Goal: Task Accomplishment & Management: Use online tool/utility

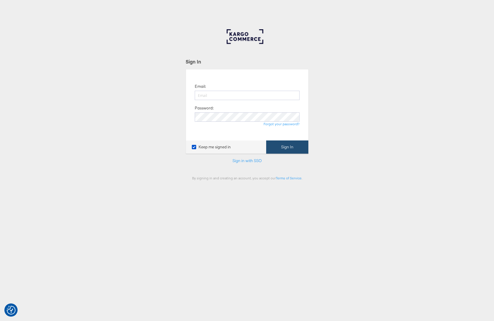
type input "[PERSON_NAME][EMAIL_ADDRESS][PERSON_NAME][DOMAIN_NAME]"
click at [283, 148] on button "Sign In" at bounding box center [287, 147] width 42 height 13
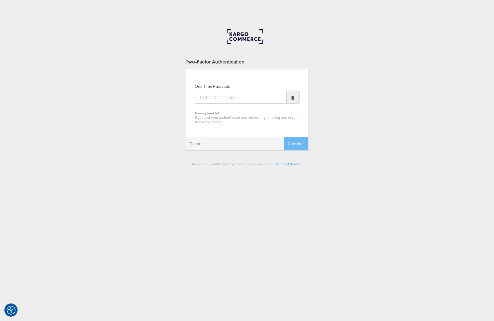
click at [236, 95] on input "One Time Passcode" at bounding box center [241, 97] width 92 height 13
type input "108212"
click at [284, 137] on button "Continue" at bounding box center [296, 143] width 25 height 13
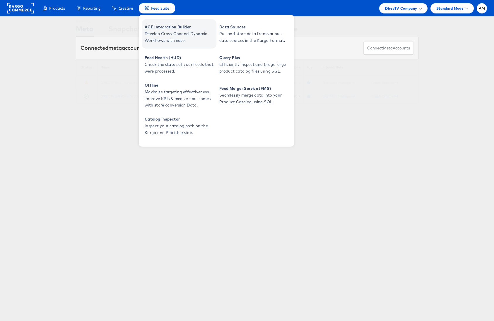
click at [158, 28] on span "ACE Integration Builder" at bounding box center [180, 27] width 70 height 7
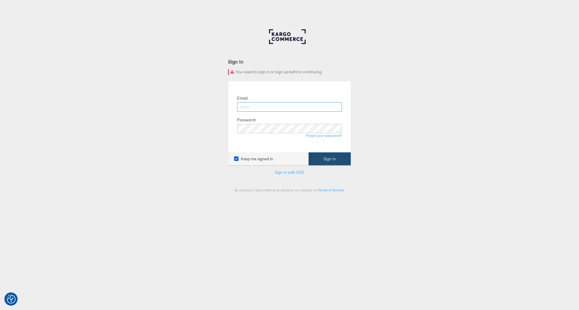
type input "[PERSON_NAME][EMAIL_ADDRESS][PERSON_NAME][DOMAIN_NAME]"
click at [330, 158] on button "Sign In" at bounding box center [329, 158] width 42 height 13
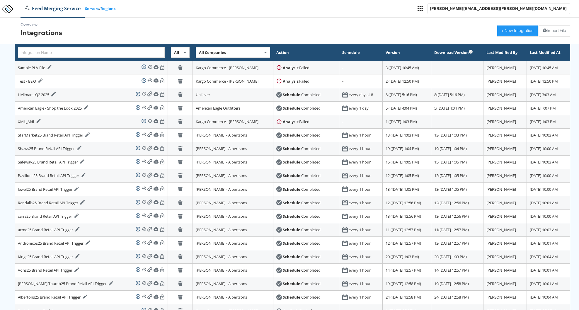
click at [199, 51] on span "All Companies" at bounding box center [212, 52] width 27 height 5
type input "food"
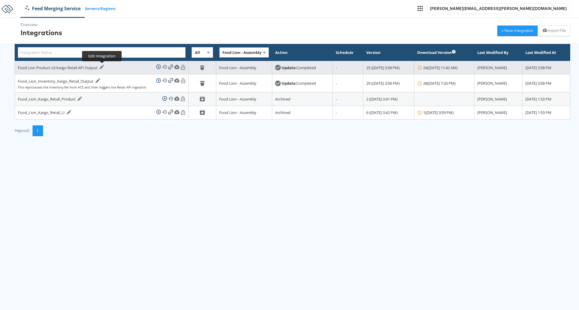
click at [102, 66] on icon at bounding box center [102, 67] width 4 height 4
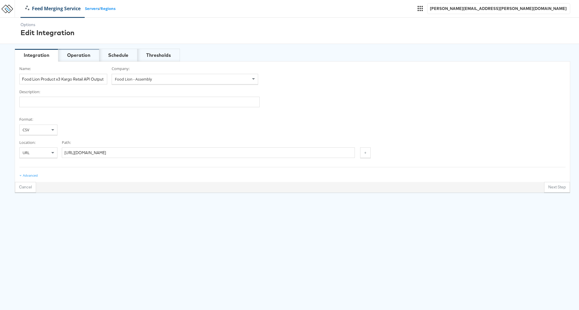
click at [73, 54] on div "Operation" at bounding box center [78, 55] width 23 height 7
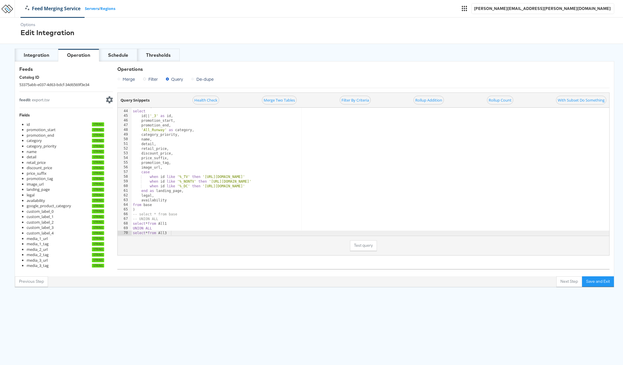
scroll to position [200, 0]
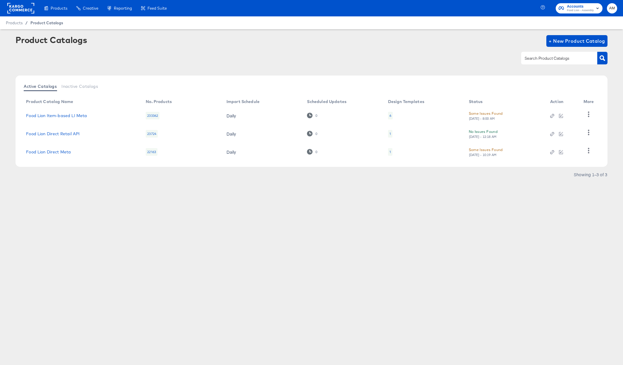
click at [45, 25] on span "Product Catalogs" at bounding box center [46, 22] width 33 height 5
click at [45, 23] on span "Product Catalogs" at bounding box center [46, 22] width 33 height 5
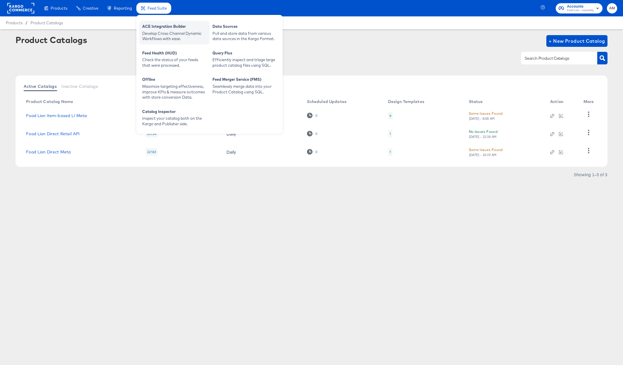
click at [160, 32] on div "Develop Cross-Channel Dynamic Workflows with ease." at bounding box center [174, 36] width 64 height 11
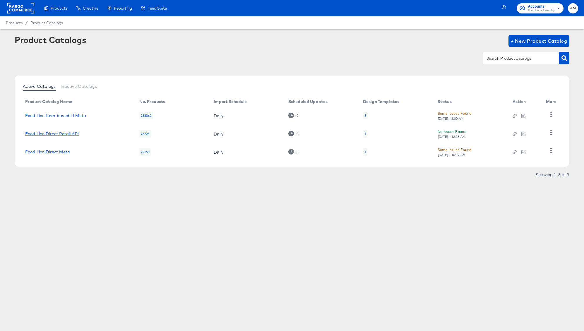
click at [71, 133] on link "Food Lion Direct Retail API" at bounding box center [52, 133] width 54 height 5
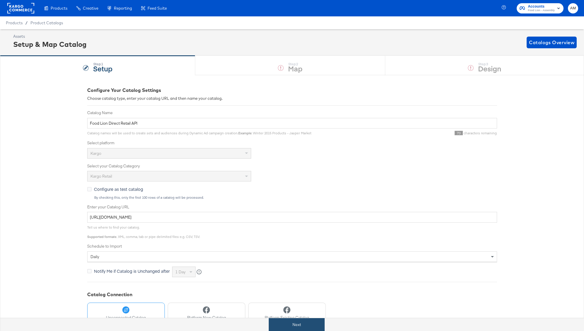
click at [305, 328] on button "Next" at bounding box center [297, 324] width 56 height 13
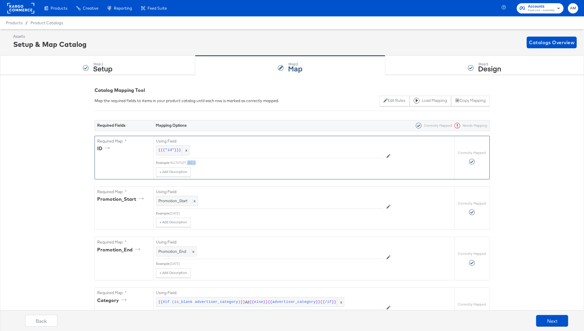
drag, startPoint x: 189, startPoint y: 163, endPoint x: 213, endPoint y: 163, distance: 23.7
click at [213, 163] on div "961767227_DC_3" at bounding box center [276, 162] width 213 height 5
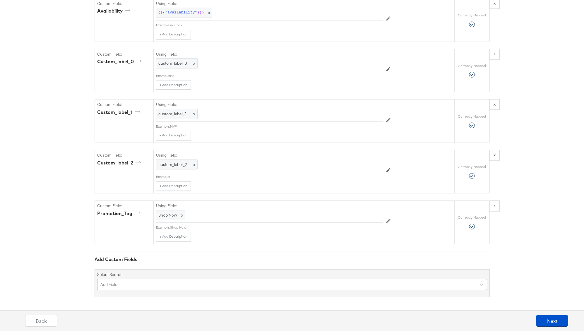
click at [134, 284] on div "Add Field" at bounding box center [292, 284] width 390 height 11
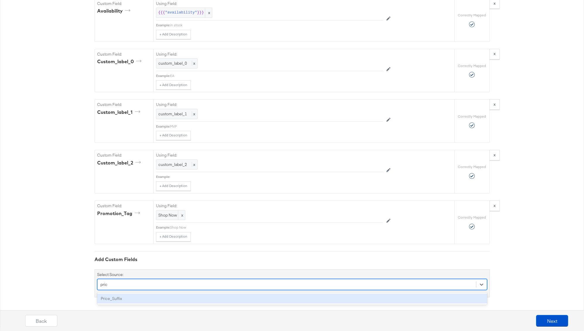
type input "price"
click at [104, 299] on div "Price_Suffix" at bounding box center [292, 299] width 390 height 10
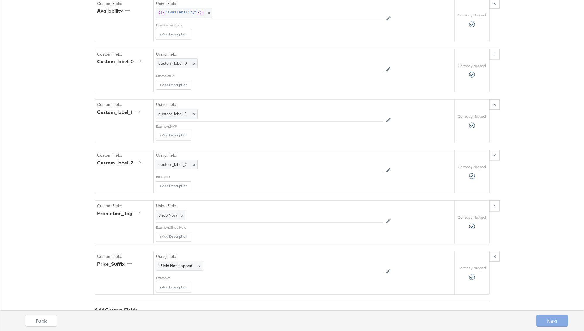
scroll to position [744, 0]
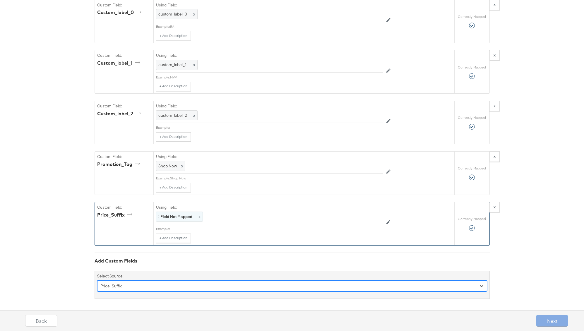
click at [189, 217] on strong "! Field Not Mapped" at bounding box center [175, 216] width 34 height 5
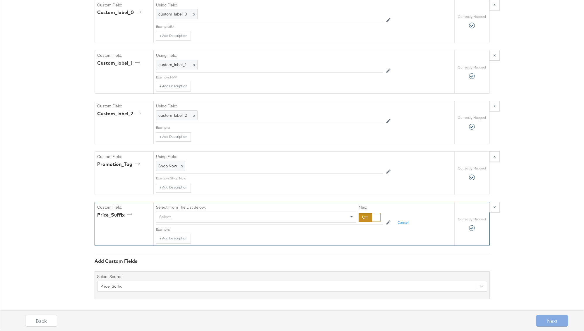
click at [364, 219] on div at bounding box center [370, 217] width 22 height 9
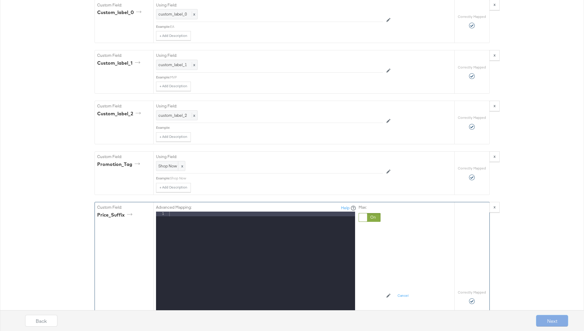
click at [279, 218] on div at bounding box center [261, 290] width 187 height 156
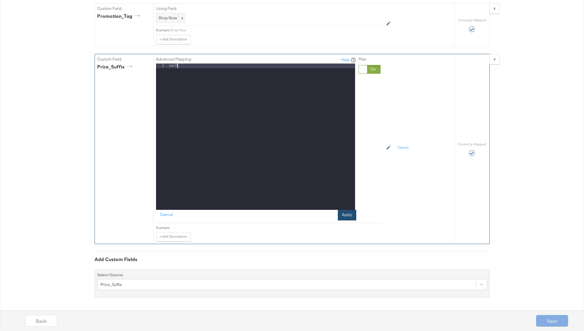
click at [348, 214] on button "Apply" at bounding box center [347, 215] width 18 height 11
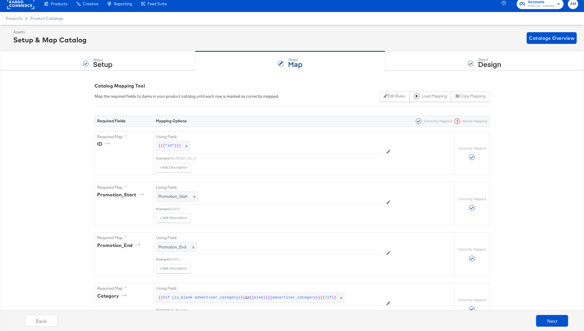
scroll to position [0, 0]
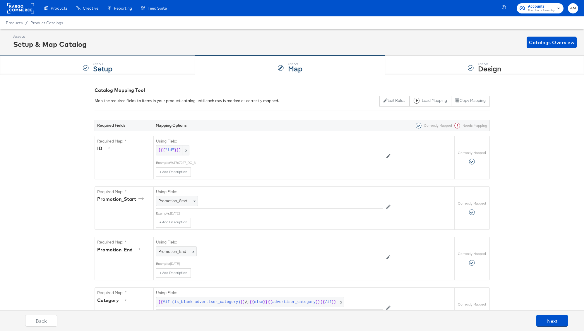
click at [119, 64] on div "Step: 1 Setup" at bounding box center [97, 65] width 195 height 19
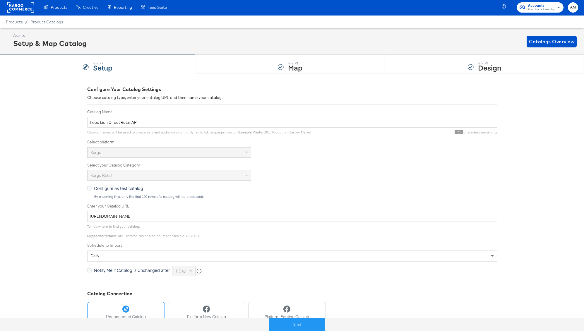
scroll to position [1, 0]
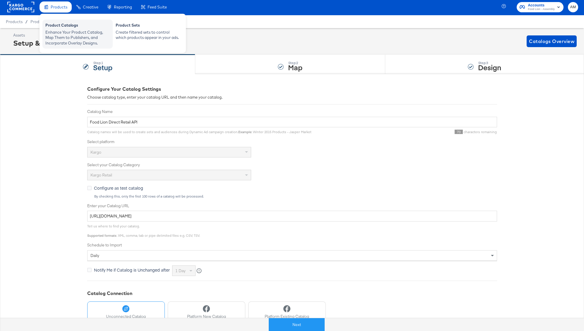
click at [58, 29] on div "Product Catalogs" at bounding box center [77, 26] width 64 height 7
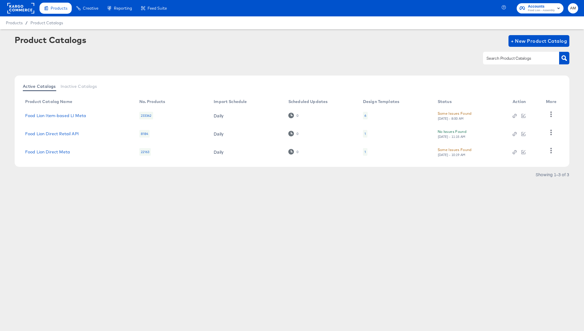
click at [144, 133] on div "8184" at bounding box center [144, 134] width 11 height 8
click at [144, 134] on div "8184" at bounding box center [144, 134] width 11 height 8
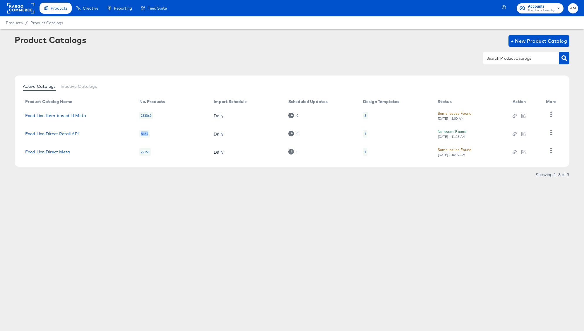
click at [144, 134] on div "8184" at bounding box center [144, 134] width 11 height 8
click at [547, 133] on button "button" at bounding box center [551, 133] width 10 height 12
click at [516, 114] on div "HUD Checks (Internal)" at bounding box center [527, 113] width 59 height 9
click at [73, 133] on link "Food Lion Direct Retail API" at bounding box center [52, 133] width 54 height 5
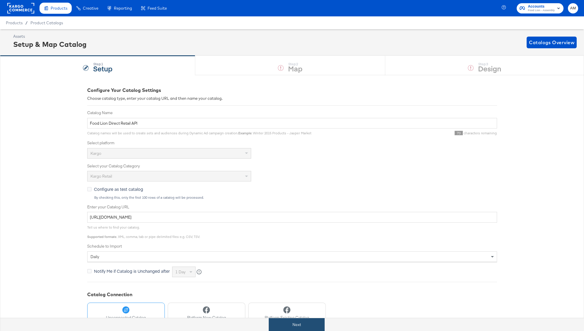
click at [308, 329] on button "Next" at bounding box center [297, 324] width 56 height 13
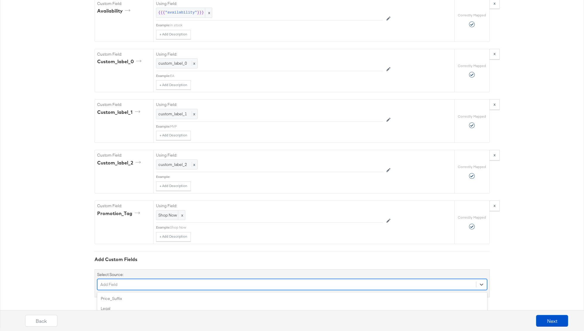
scroll to position [744, 0]
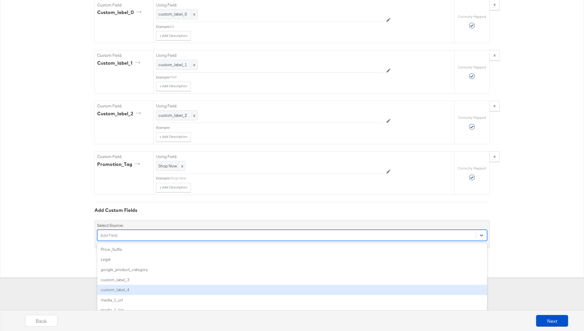
drag, startPoint x: 143, startPoint y: 288, endPoint x: 141, endPoint y: 283, distance: 5.0
click at [142, 241] on div "option custom_label_4 focused, 5 of 86. 86 results available. Use Up and Down t…" at bounding box center [292, 235] width 390 height 11
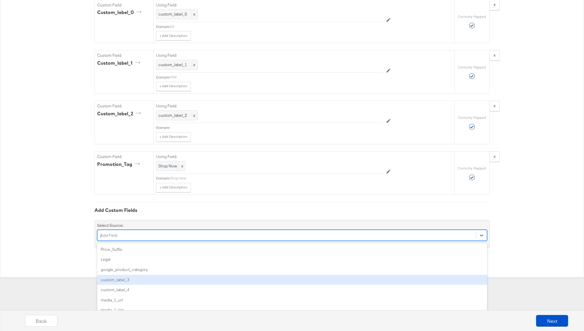
scroll to position [694, 0]
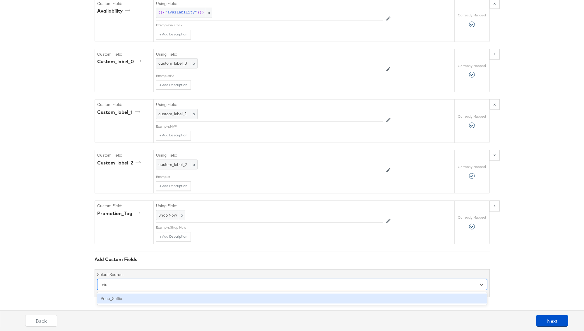
type input "price"
click at [151, 301] on div "Price_Suffix" at bounding box center [292, 299] width 390 height 10
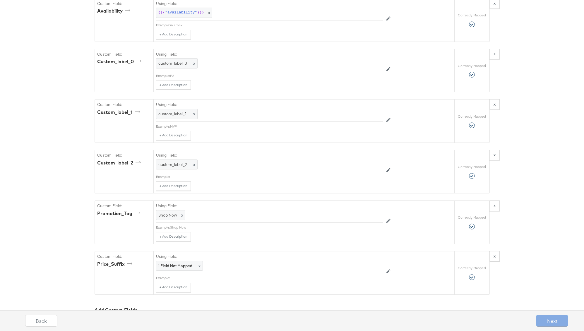
scroll to position [744, 0]
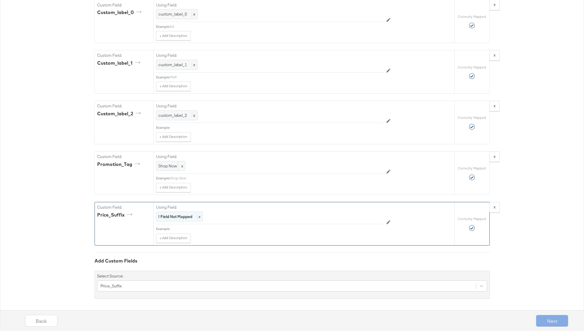
click at [181, 217] on strong "! Field Not Mapped" at bounding box center [175, 216] width 34 height 5
click at [362, 216] on div at bounding box center [370, 217] width 22 height 9
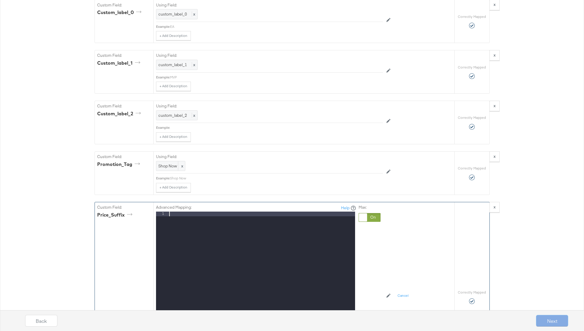
click at [218, 218] on div at bounding box center [261, 290] width 187 height 156
click at [436, 240] on div "Advanced Mapping: Help 1 each XXXXXXXXXXXXXXXXXXXXXXXXXXXXXXXXXXXXXXXXXXXXXXXXX…" at bounding box center [303, 297] width 301 height 190
click at [115, 208] on div "Custom Field: Price_Suffix Advanced Mapping: Help 1 each XXXXXXXXXXXXXXXXXXXXXX…" at bounding box center [275, 297] width 360 height 190
drag, startPoint x: 217, startPoint y: 220, endPoint x: 213, endPoint y: 218, distance: 5.2
click at [216, 219] on div "each" at bounding box center [261, 290] width 187 height 156
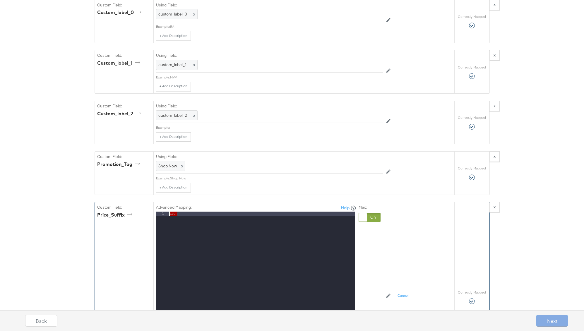
drag, startPoint x: 207, startPoint y: 216, endPoint x: 149, endPoint y: 211, distance: 58.0
click at [149, 211] on div "Custom Field: Price_Suffix Advanced Mapping: Help 1 each XXXXXXXXXXXXXXXXXXXXXX…" at bounding box center [275, 297] width 360 height 190
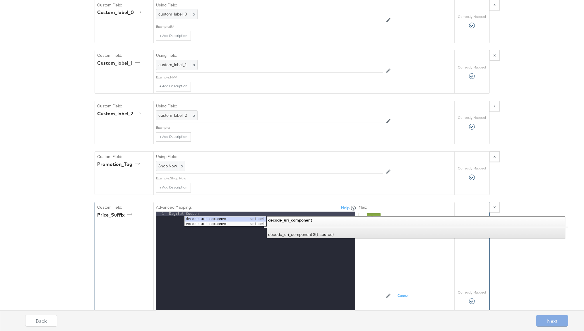
click at [446, 279] on div "Advanced Mapping: Help 1 Digital Coupon XXXXXXXXXXXXXXXXXXXXXXXXXXXXXXXXXXXXXXX…" at bounding box center [303, 297] width 301 height 190
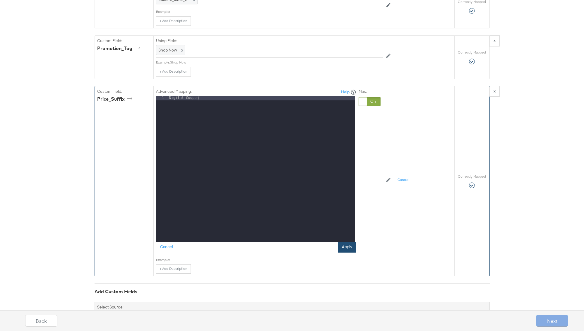
click at [346, 249] on button "Apply" at bounding box center [347, 247] width 18 height 11
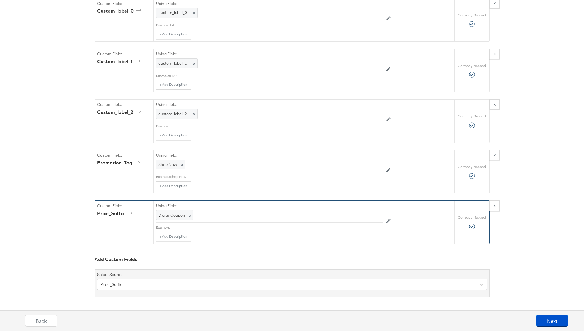
scroll to position [745, 0]
click at [546, 322] on button "Next" at bounding box center [552, 321] width 32 height 12
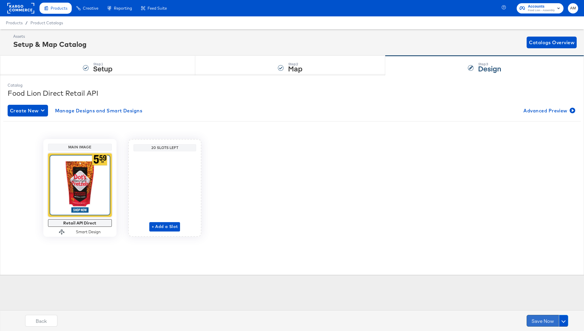
click at [538, 319] on button "Save Now" at bounding box center [543, 321] width 32 height 12
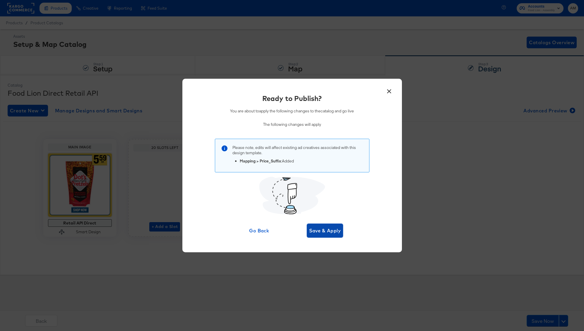
click at [316, 230] on span "Save & Apply" at bounding box center [325, 231] width 32 height 8
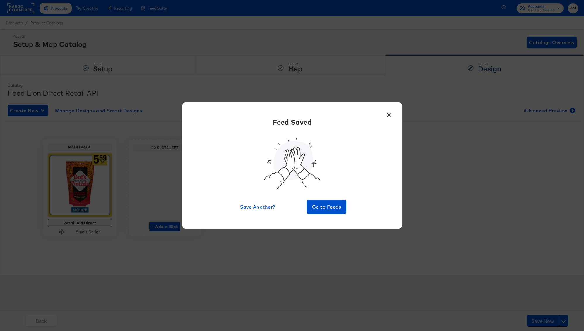
click at [329, 195] on div "Feed Saved Save Another? Go to Feeds" at bounding box center [292, 165] width 202 height 97
click at [330, 203] on span "Go to Feeds" at bounding box center [326, 207] width 35 height 8
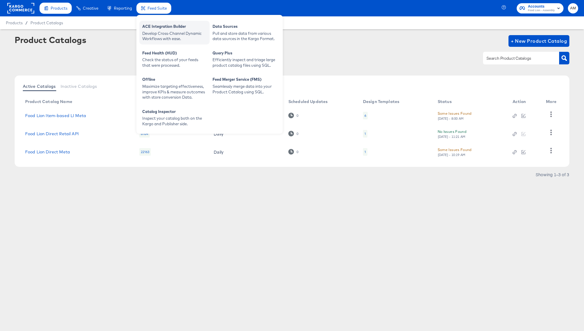
click at [168, 29] on div "ACE Integration Builder" at bounding box center [174, 27] width 64 height 7
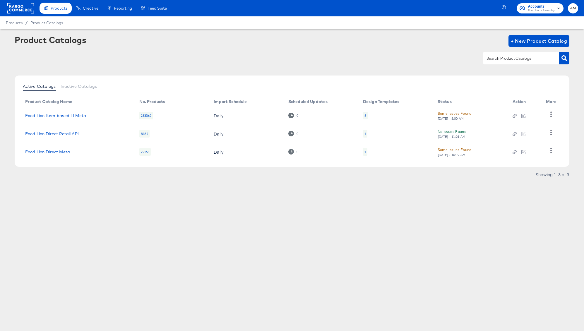
click at [25, 12] on rect at bounding box center [20, 8] width 27 height 11
click at [20, 10] on rect at bounding box center [20, 8] width 27 height 11
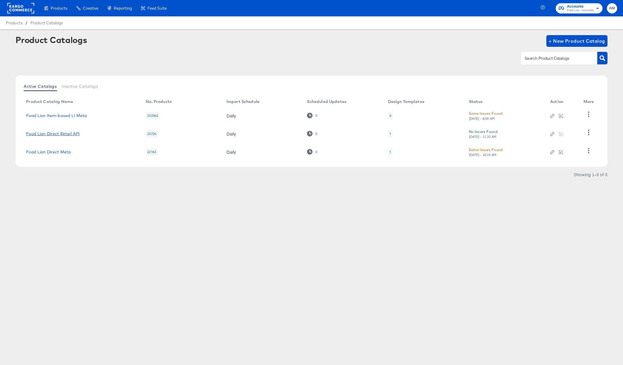
click at [77, 135] on link "Food Lion Direct Retail API" at bounding box center [53, 133] width 54 height 5
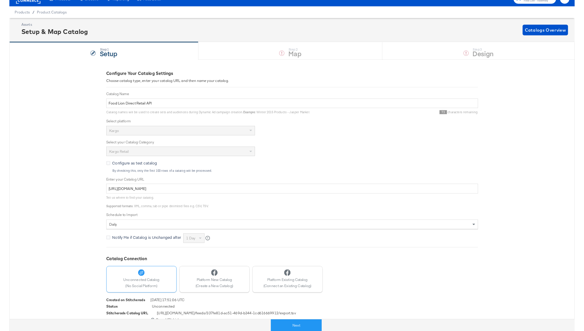
scroll to position [16, 0]
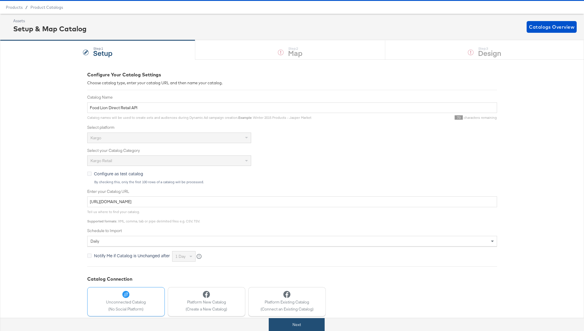
click at [293, 328] on button "Next" at bounding box center [297, 324] width 56 height 13
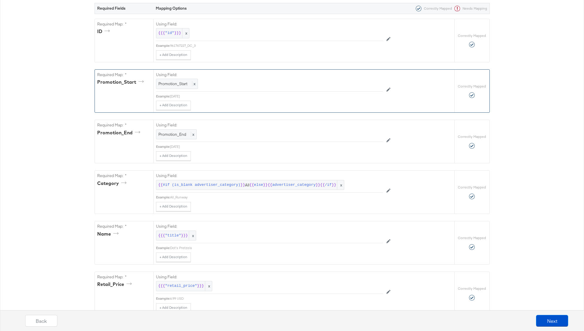
scroll to position [83, 0]
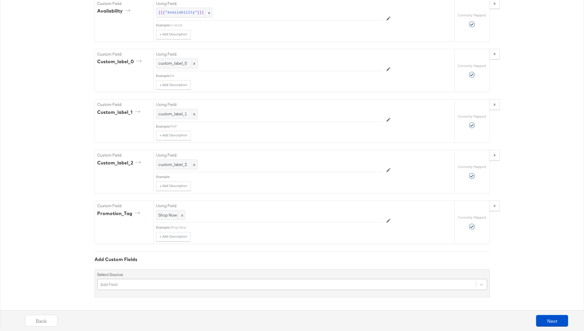
click at [121, 286] on div "Add Field" at bounding box center [292, 284] width 390 height 11
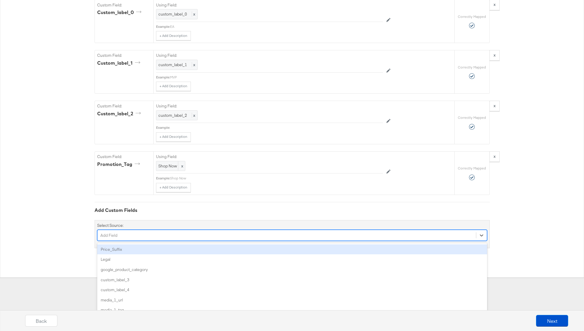
click at [120, 249] on div "Price_Suffix" at bounding box center [292, 250] width 390 height 10
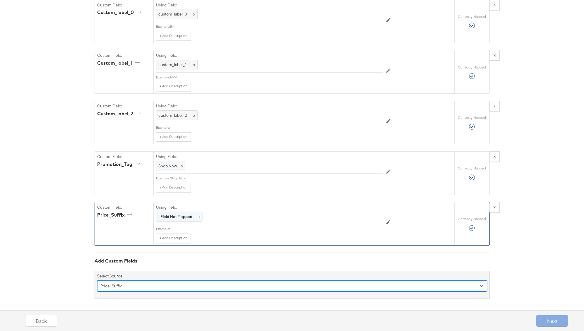
click at [179, 217] on strong "! Field Not Mapped" at bounding box center [175, 216] width 34 height 5
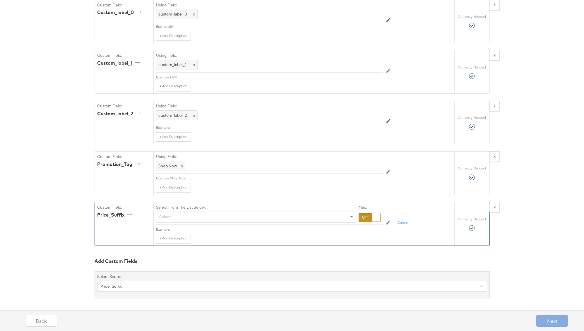
click at [180, 219] on div "Select..." at bounding box center [256, 217] width 200 height 10
click at [364, 219] on div at bounding box center [370, 217] width 22 height 9
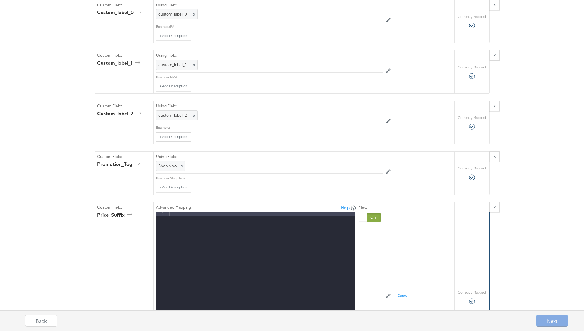
click at [182, 215] on div at bounding box center [261, 290] width 187 height 156
click at [397, 246] on div "Advanced Mapping: Help 1 each XXXXXXXXXXXXXXXXXXXXXXXXXXXXXXXXXXXXXXXXXXXXXXXXX…" at bounding box center [284, 295] width 256 height 187
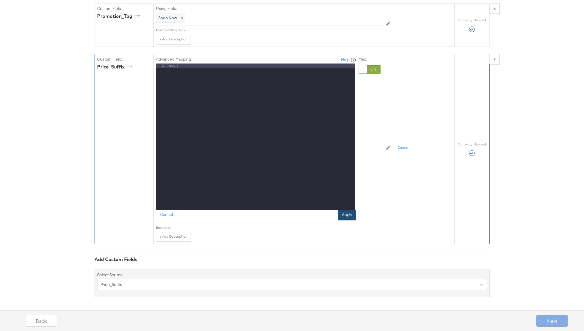
click at [345, 213] on button "Apply" at bounding box center [347, 215] width 18 height 11
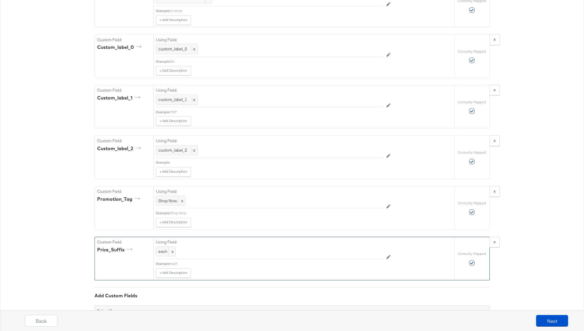
scroll to position [745, 0]
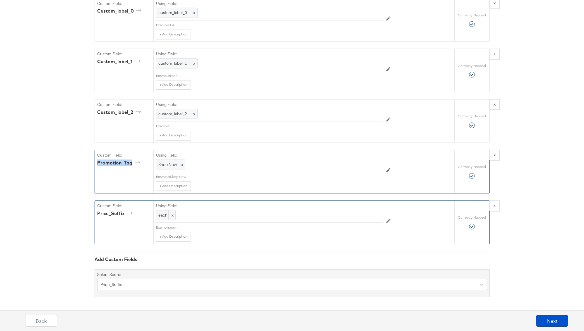
drag, startPoint x: 98, startPoint y: 163, endPoint x: 137, endPoint y: 163, distance: 39.5
click at [137, 163] on div "Promotion_Tag" at bounding box center [119, 163] width 45 height 7
drag, startPoint x: 109, startPoint y: 211, endPoint x: 115, endPoint y: 211, distance: 6.2
click at [115, 211] on div "Price_Suffix" at bounding box center [115, 213] width 37 height 7
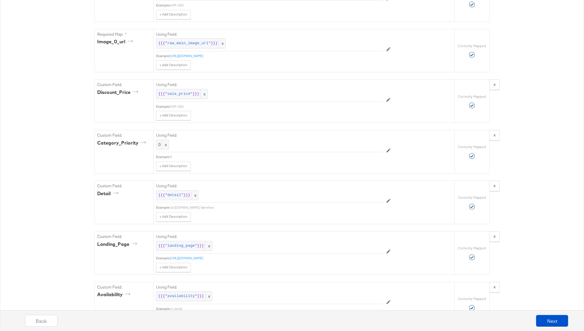
scroll to position [0, 0]
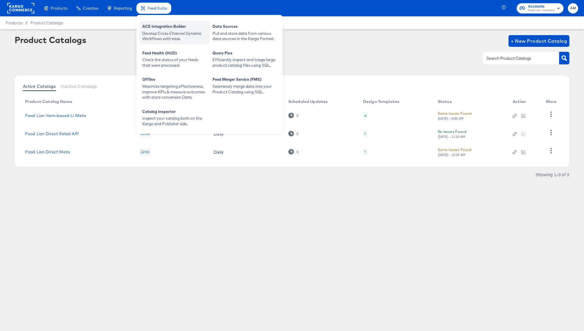
click at [158, 36] on div "Develop Cross-Channel Dynamic Workflows with ease." at bounding box center [174, 36] width 64 height 11
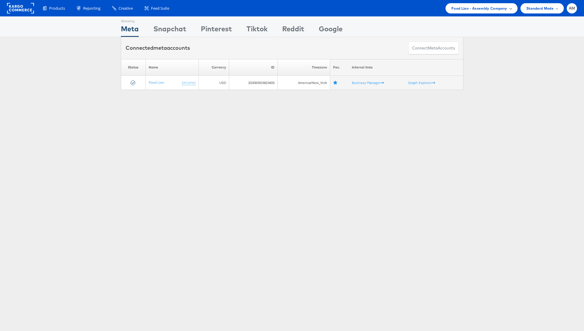
click at [457, 12] on div "Food Lion - Assembly Company" at bounding box center [482, 8] width 72 height 10
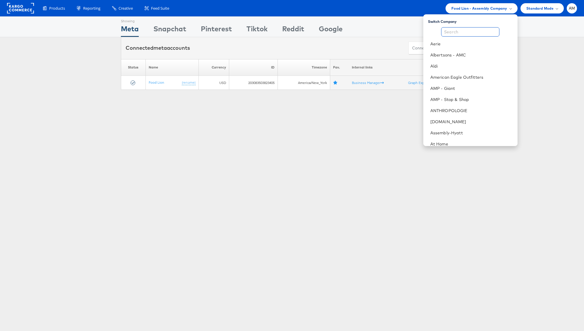
click at [455, 32] on input "text" at bounding box center [470, 31] width 58 height 9
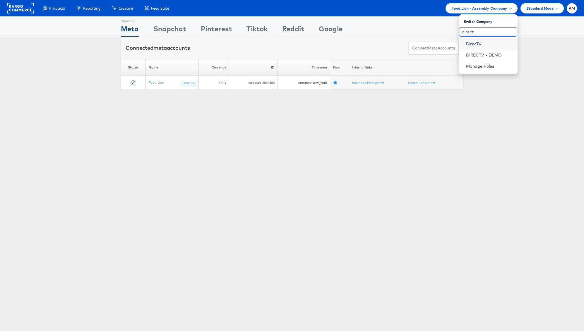
type input "direct"
click at [471, 45] on link "DirecTV" at bounding box center [489, 44] width 47 height 6
